Goal: Find specific page/section: Find specific page/section

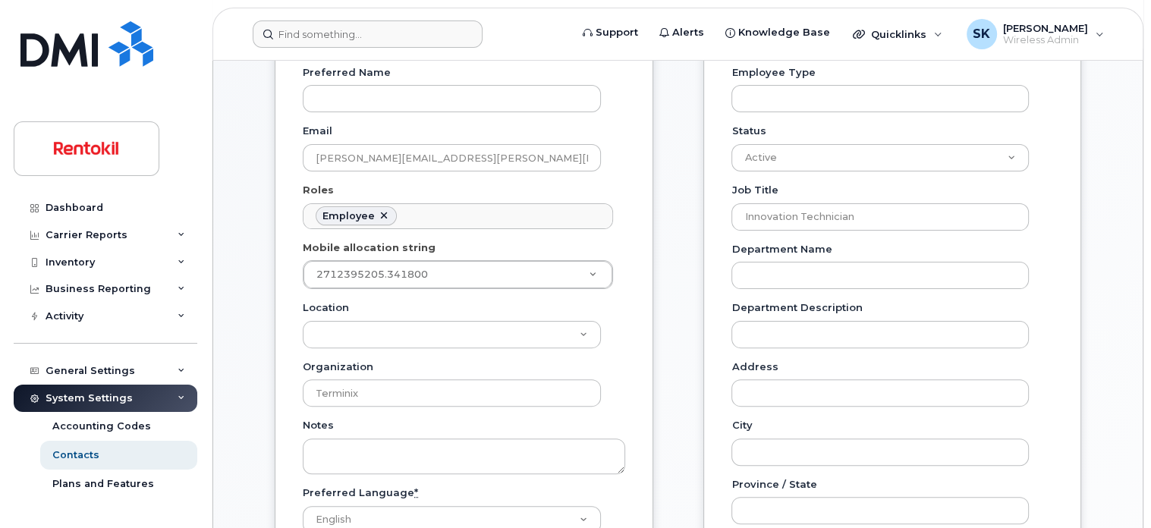
scroll to position [46, 0]
click at [382, 39] on input at bounding box center [368, 33] width 230 height 27
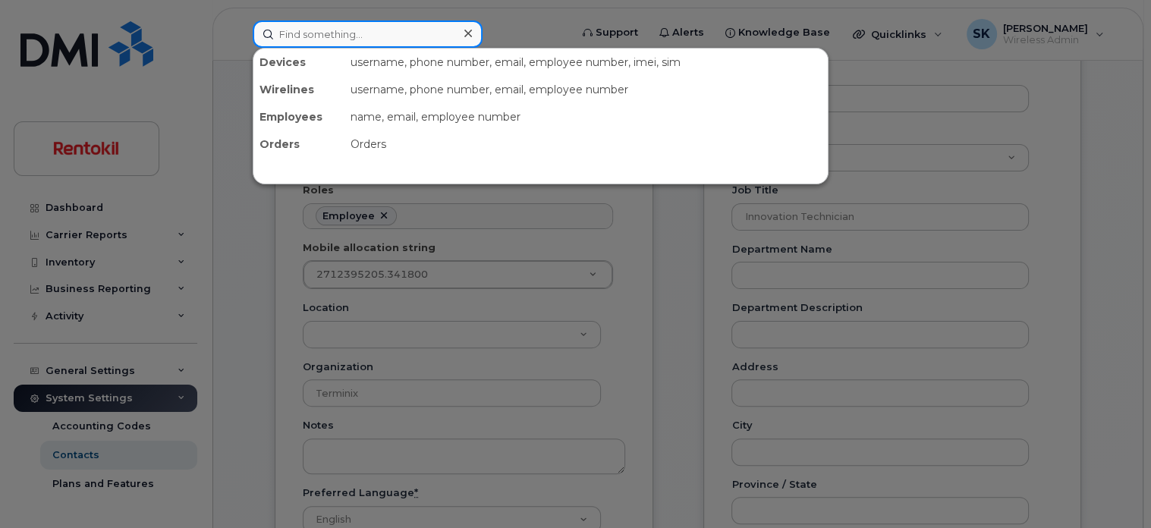
paste input "4702596243"
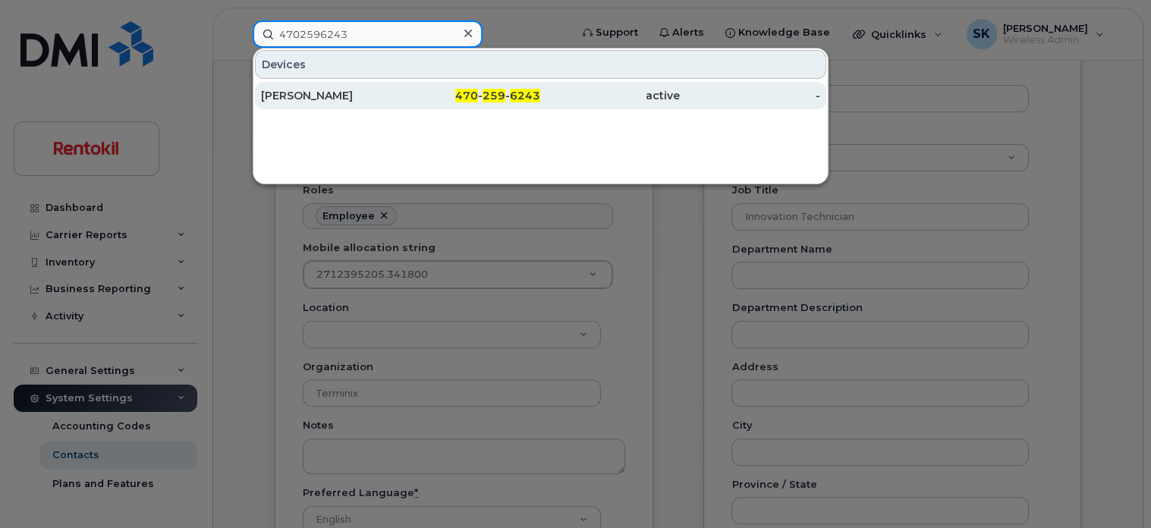
type input "4702596243"
click at [330, 99] on div "[PERSON_NAME]" at bounding box center [331, 95] width 140 height 15
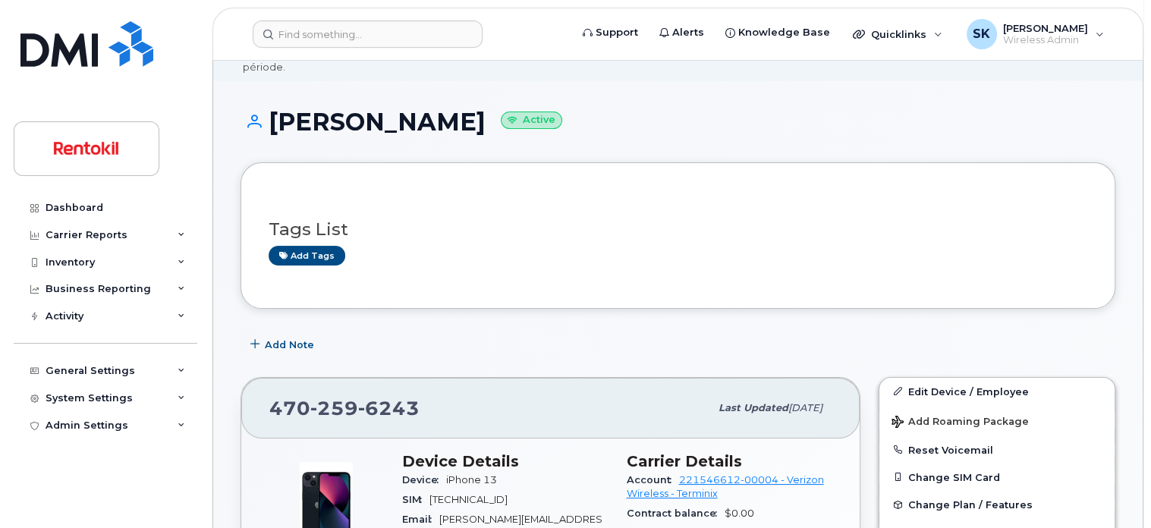
scroll to position [228, 0]
